Goal: Ask a question

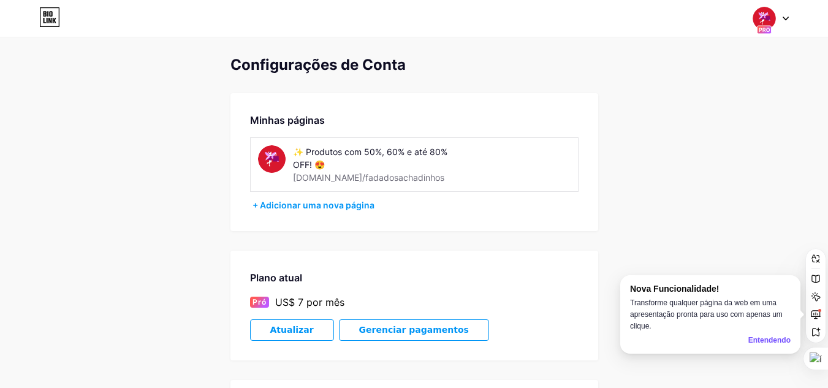
click at [53, 18] on icon at bounding box center [49, 17] width 21 height 20
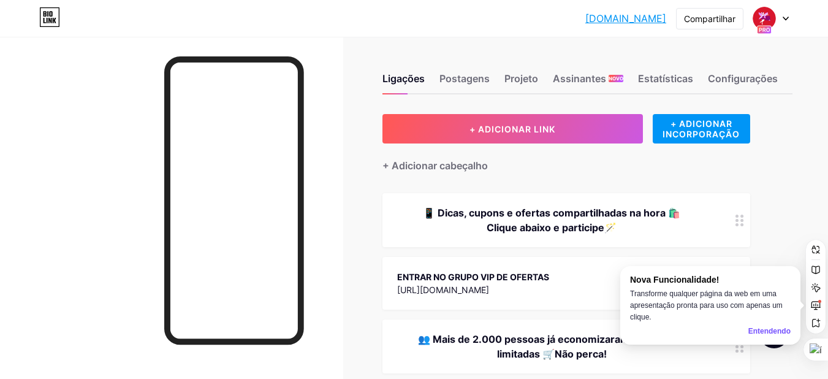
click at [810, 200] on div "Ligações Postagens Projeto Assinantes NOVO Estatísticas Configurações + ADICION…" at bounding box center [422, 276] width 844 height 479
click at [779, 331] on font "Entendendo" at bounding box center [769, 331] width 42 height 9
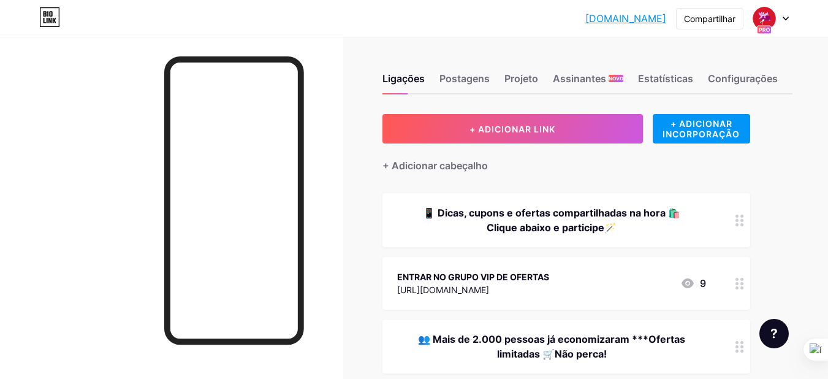
click at [771, 338] on icon at bounding box center [774, 333] width 6 height 10
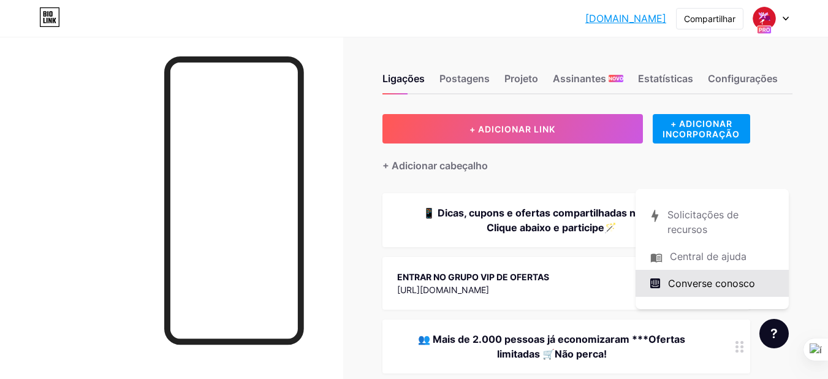
click at [726, 287] on font "Converse conosco" at bounding box center [711, 283] width 87 height 12
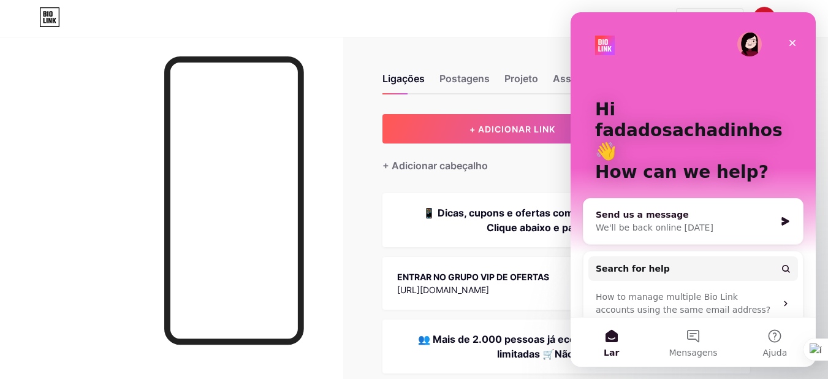
click at [714, 221] on div "We'll be back online [DATE]" at bounding box center [686, 227] width 180 height 13
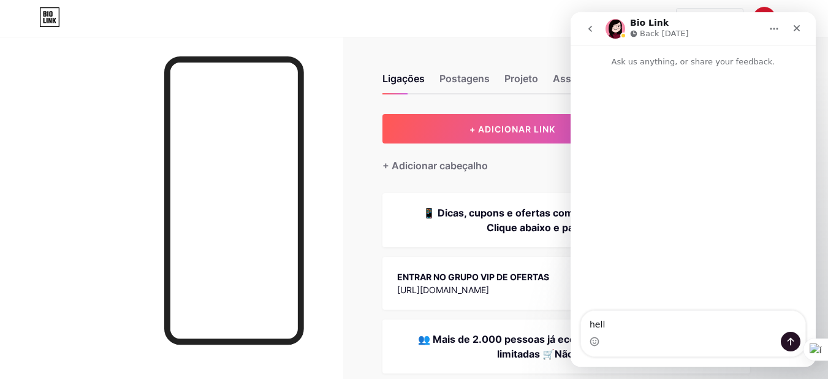
type textarea "hello"
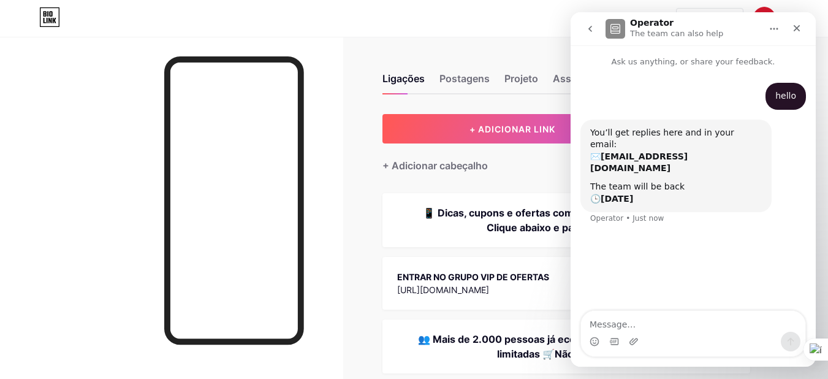
drag, startPoint x: 592, startPoint y: 165, endPoint x: 673, endPoint y: 175, distance: 82.0
click at [673, 181] on div "The team will be back 🕒 [DATE]" at bounding box center [676, 193] width 172 height 24
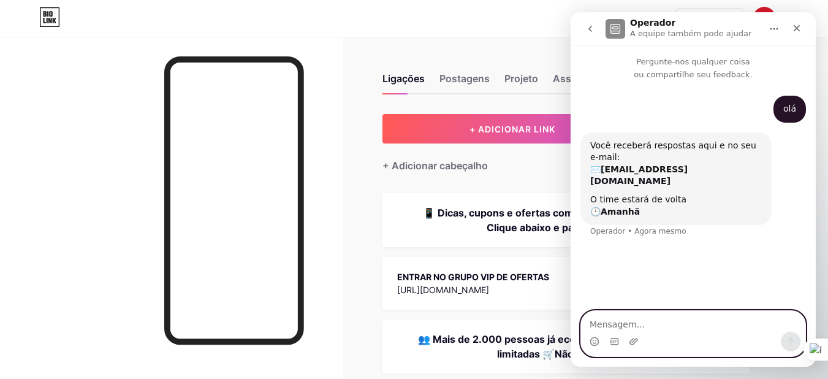
click at [659, 318] on textarea "Mensagem…" at bounding box center [693, 321] width 224 height 21
type textarea "O"
type textarea "Boa tarde!"
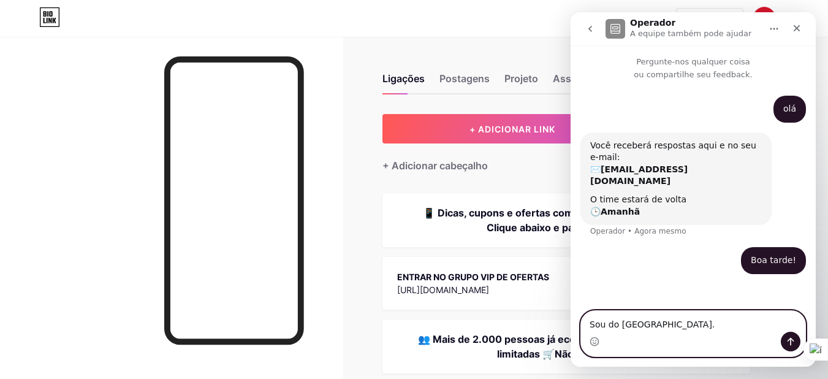
drag, startPoint x: 651, startPoint y: 319, endPoint x: 572, endPoint y: 311, distance: 79.4
click at [572, 311] on div "Sou do [GEOGRAPHIC_DATA]. Sou do [GEOGRAPHIC_DATA]." at bounding box center [692, 333] width 245 height 47
paste textarea "I'm from [GEOGRAPHIC_DATA]. I'd like to know how to include the Meta ADS pixel …"
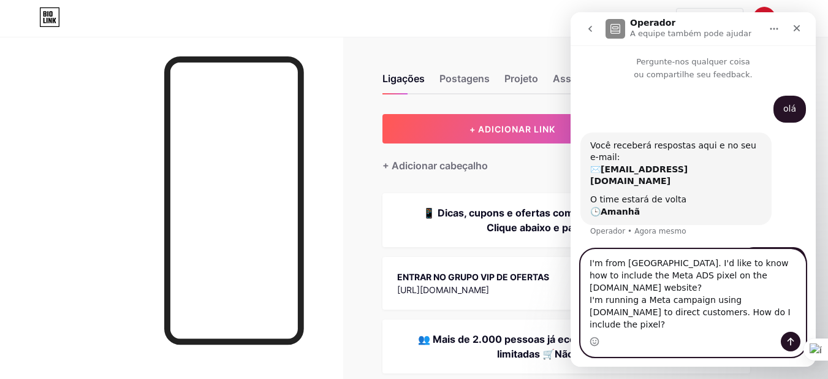
type textarea "I'm from [GEOGRAPHIC_DATA]. I'd like to know how to include the Meta ADS pixel …"
click at [792, 350] on button "Enviar uma mensagem…" at bounding box center [791, 341] width 20 height 20
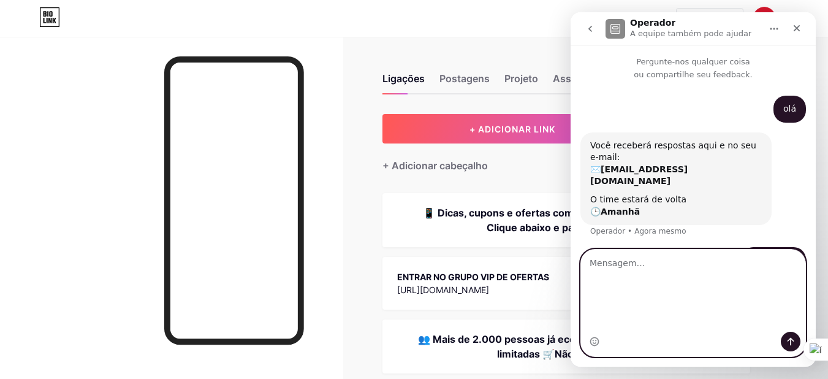
scroll to position [40, 0]
